Goal: Transaction & Acquisition: Subscribe to service/newsletter

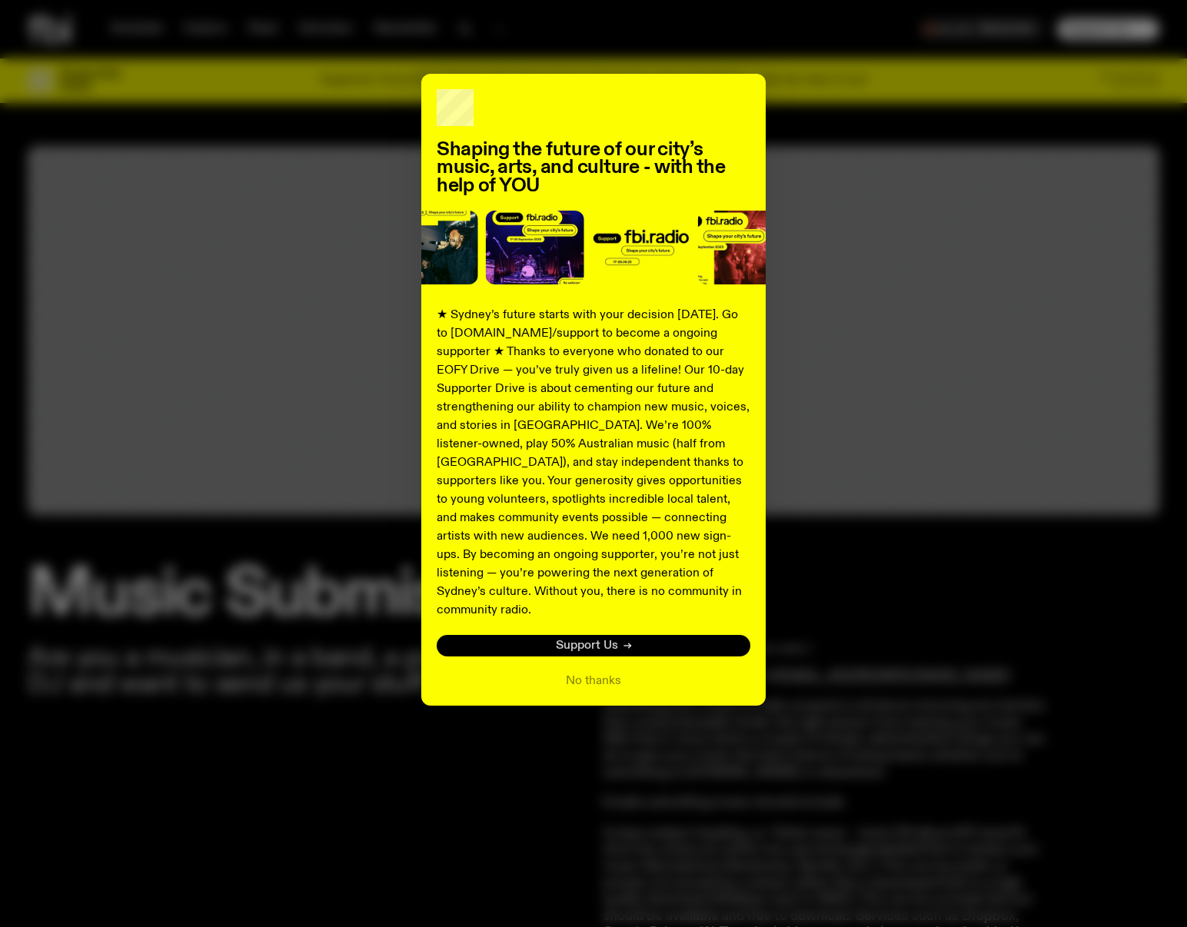
click at [593, 640] on span "Support Us" at bounding box center [587, 646] width 62 height 12
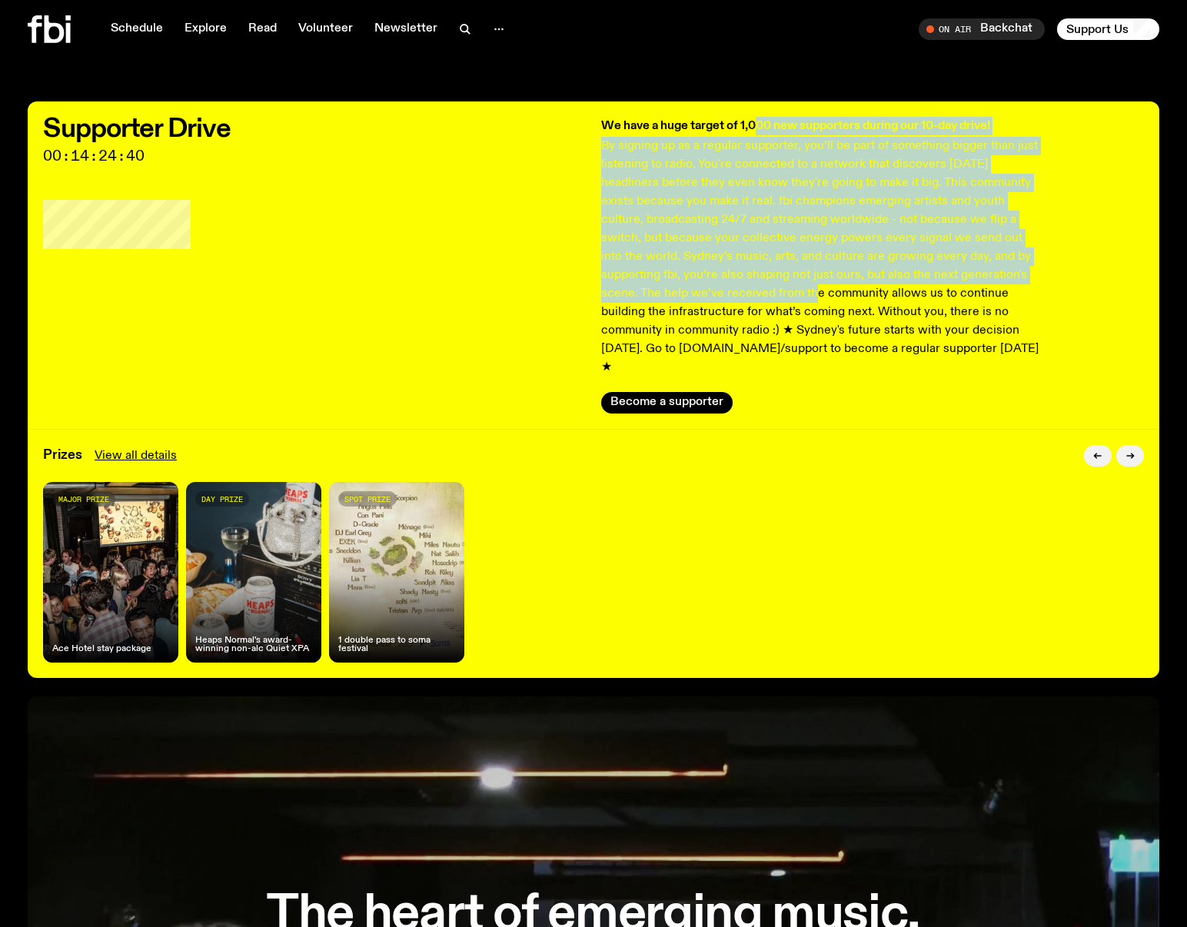
drag, startPoint x: 757, startPoint y: 117, endPoint x: 709, endPoint y: 298, distance: 187.0
click at [703, 296] on div "We have a huge target of 1,000 new supporters during our 10-day drive! By signi…" at bounding box center [822, 247] width 443 height 260
click at [663, 392] on button "Become a supporter" at bounding box center [666, 403] width 131 height 22
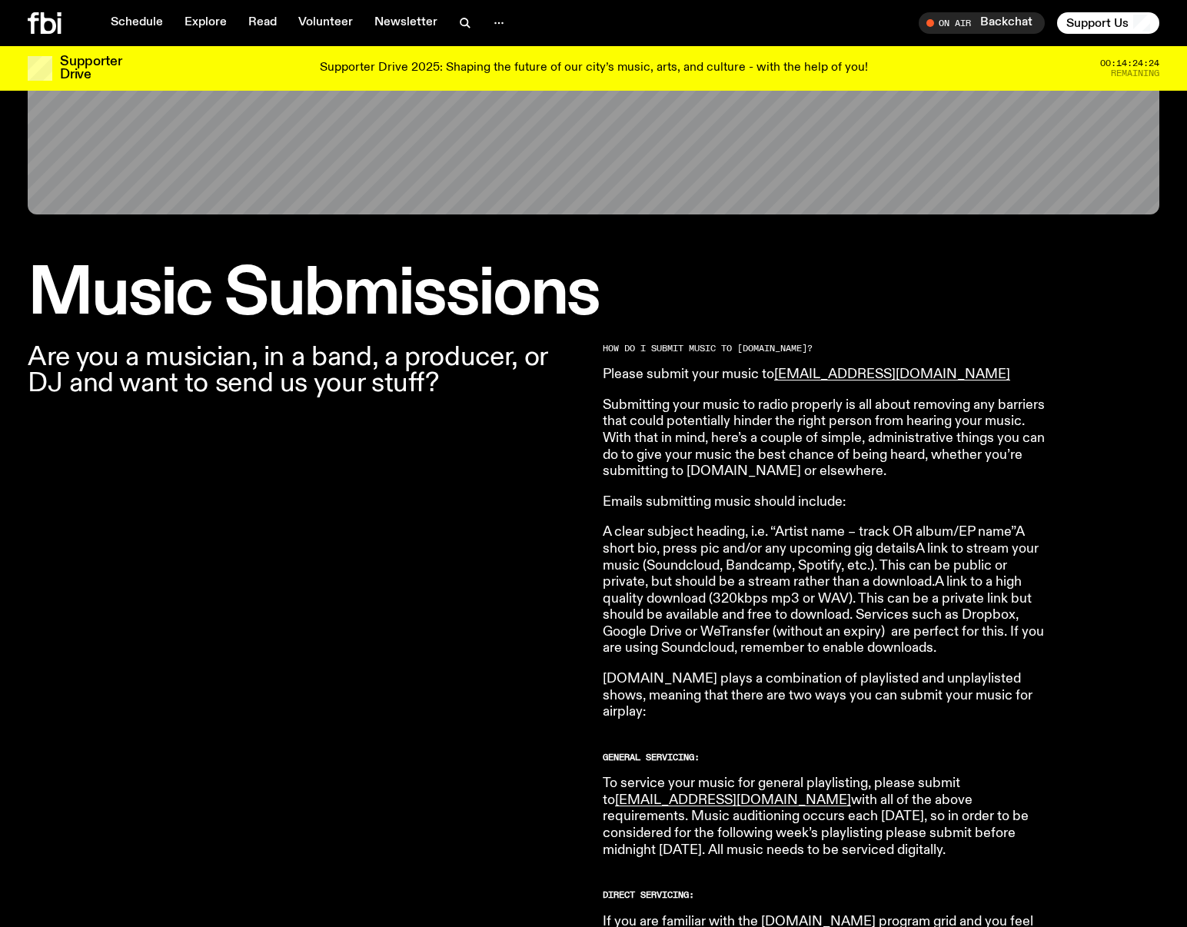
scroll to position [290, 0]
